Goal: Task Accomplishment & Management: Use online tool/utility

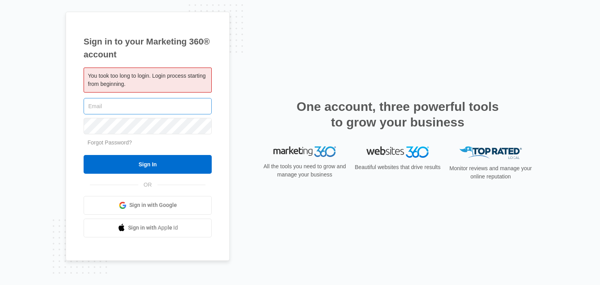
type input "[EMAIL_ADDRESS][PERSON_NAME][DOMAIN_NAME]"
click at [166, 107] on input "[EMAIL_ADDRESS][PERSON_NAME][DOMAIN_NAME]" at bounding box center [148, 106] width 128 height 16
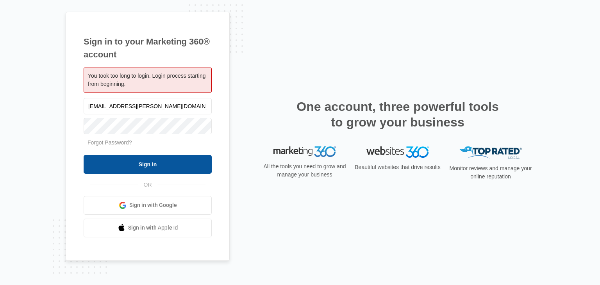
click at [153, 163] on input "Sign In" at bounding box center [148, 164] width 128 height 19
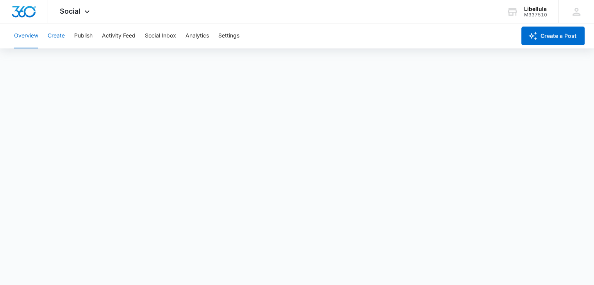
click at [56, 36] on button "Create" at bounding box center [56, 35] width 17 height 25
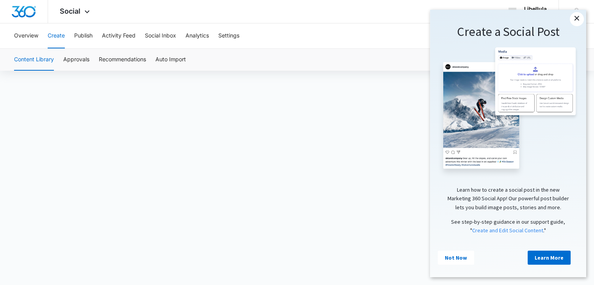
click at [577, 20] on link "×" at bounding box center [577, 19] width 14 height 14
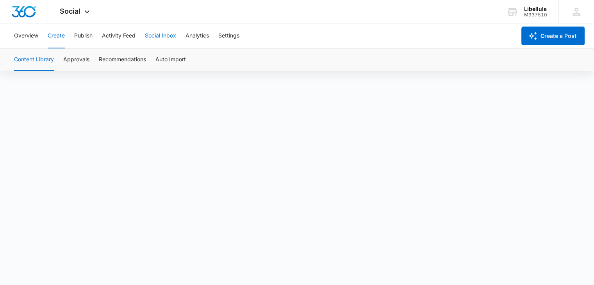
click at [158, 38] on button "Social Inbox" at bounding box center [160, 35] width 31 height 25
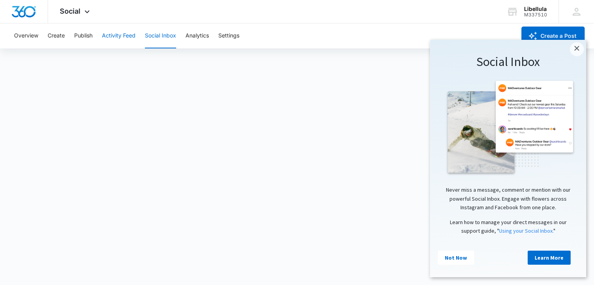
click at [119, 37] on button "Activity Feed" at bounding box center [119, 35] width 34 height 25
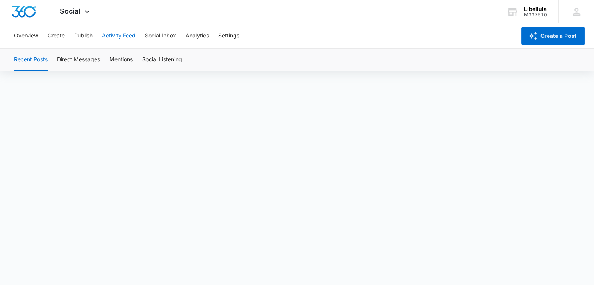
click at [68, 35] on div "Overview Create Publish Activity Feed Social Inbox Analytics Settings" at bounding box center [262, 35] width 506 height 25
click at [55, 39] on button "Create" at bounding box center [56, 35] width 17 height 25
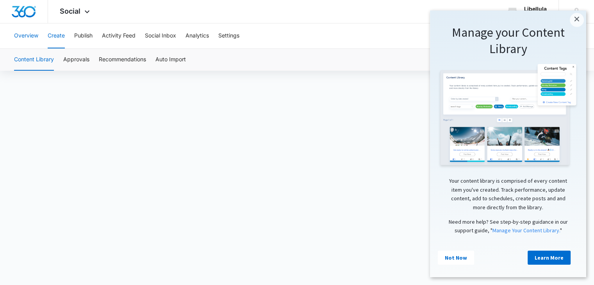
click at [28, 39] on button "Overview" at bounding box center [26, 35] width 24 height 25
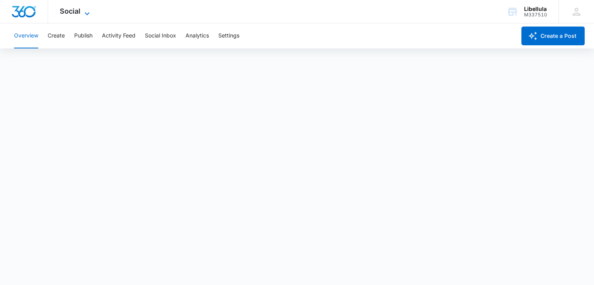
click at [88, 12] on icon at bounding box center [86, 13] width 9 height 9
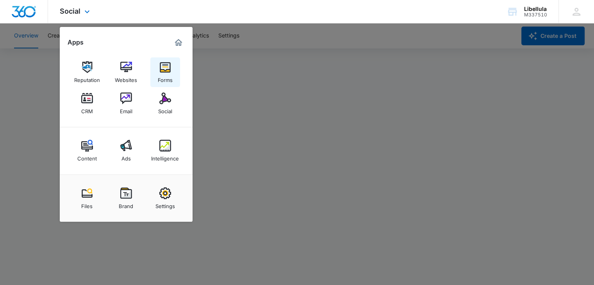
click at [166, 70] on img at bounding box center [165, 67] width 12 height 12
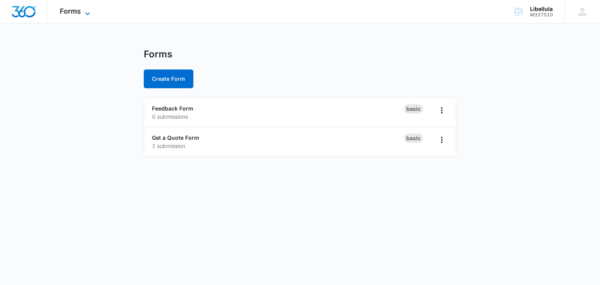
click at [91, 11] on icon at bounding box center [87, 13] width 9 height 9
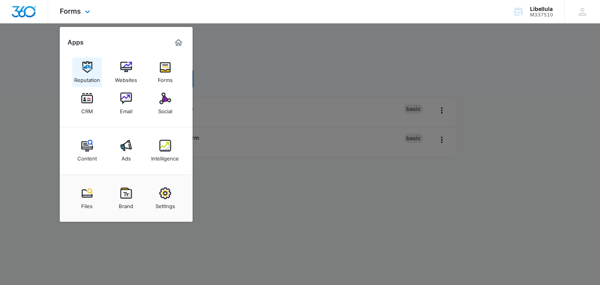
click at [86, 68] on img at bounding box center [87, 67] width 12 height 12
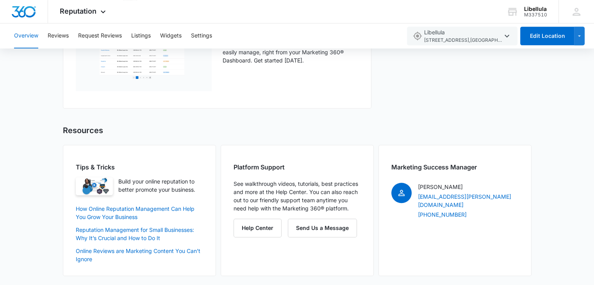
scroll to position [47, 0]
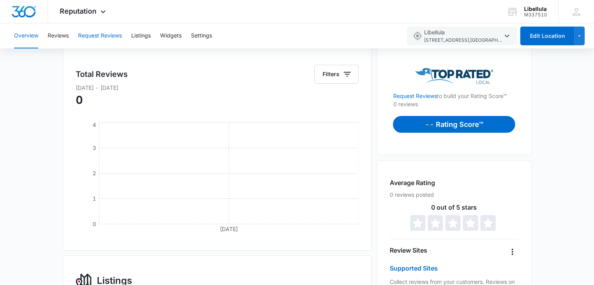
click at [93, 36] on button "Request Reviews" at bounding box center [100, 35] width 44 height 25
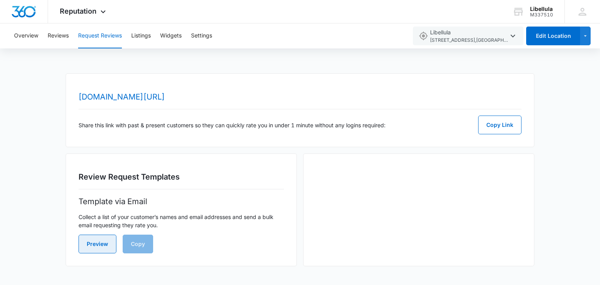
click at [96, 241] on button "Preview" at bounding box center [97, 244] width 38 height 19
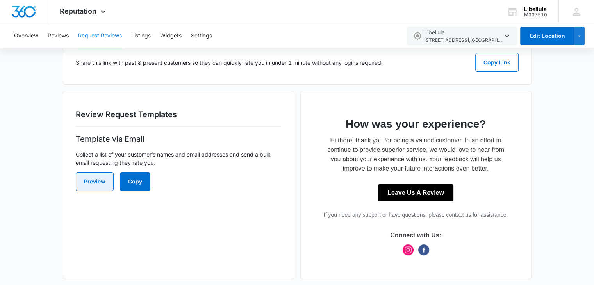
scroll to position [66, 0]
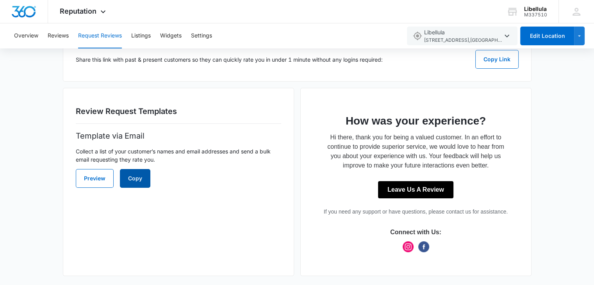
click at [138, 182] on button "Copy" at bounding box center [135, 178] width 30 height 19
